Goal: Information Seeking & Learning: Learn about a topic

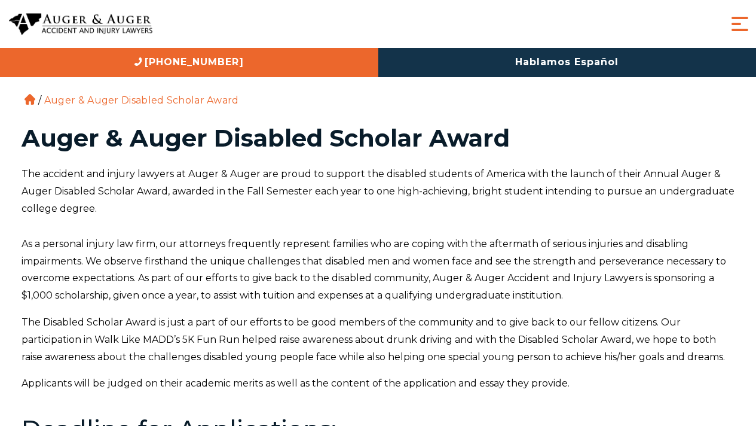
scroll to position [479, 0]
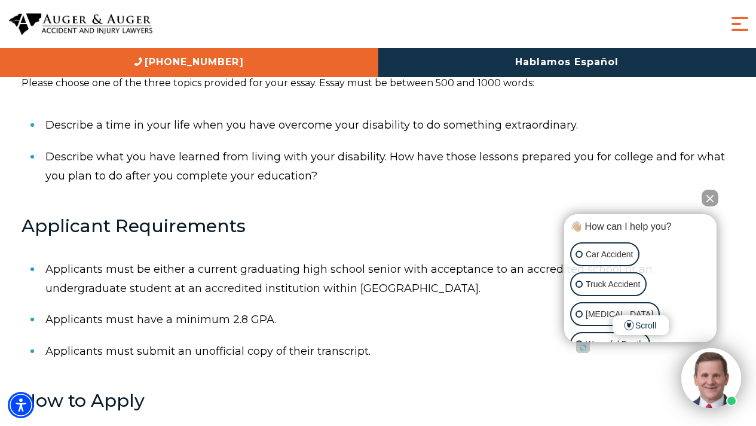
click at [715, 199] on button "Close Intaker Chat Widget" at bounding box center [710, 197] width 17 height 17
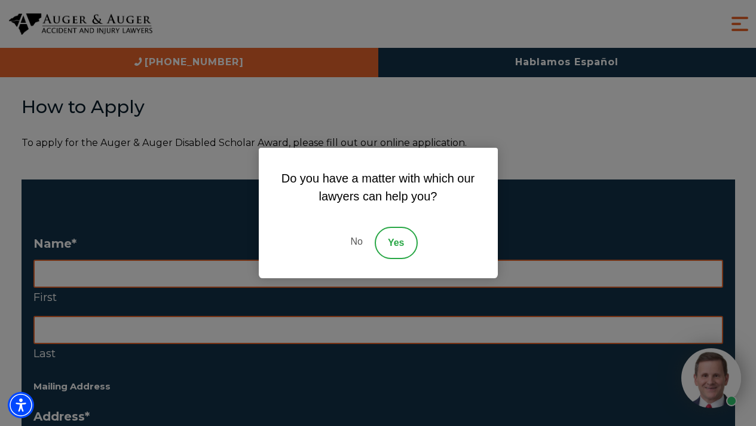
scroll to position [788, 0]
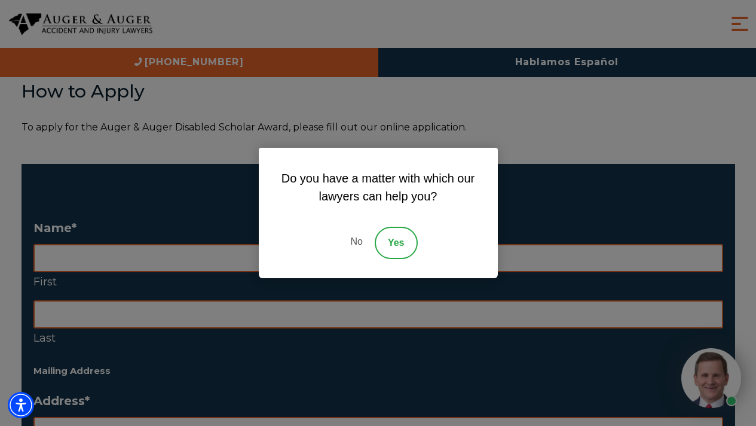
click at [355, 240] on link "No" at bounding box center [356, 243] width 36 height 32
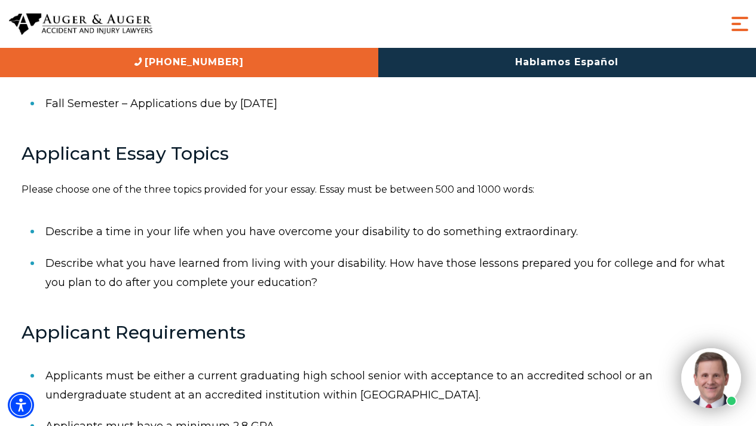
scroll to position [0, 0]
